Goal: Navigation & Orientation: Go to known website

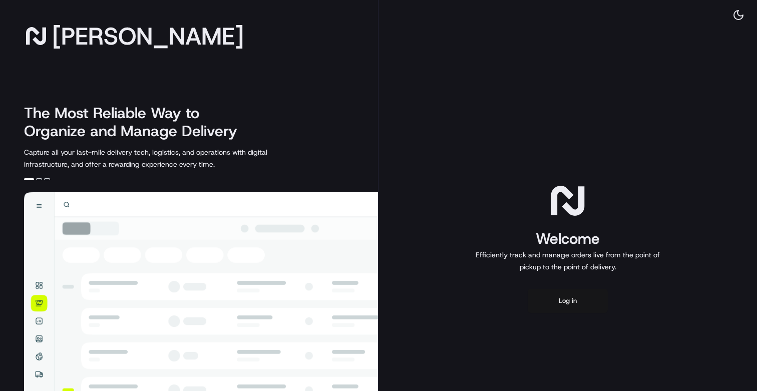
click at [573, 297] on button "Log in" at bounding box center [568, 301] width 80 height 24
